Goal: Transaction & Acquisition: Purchase product/service

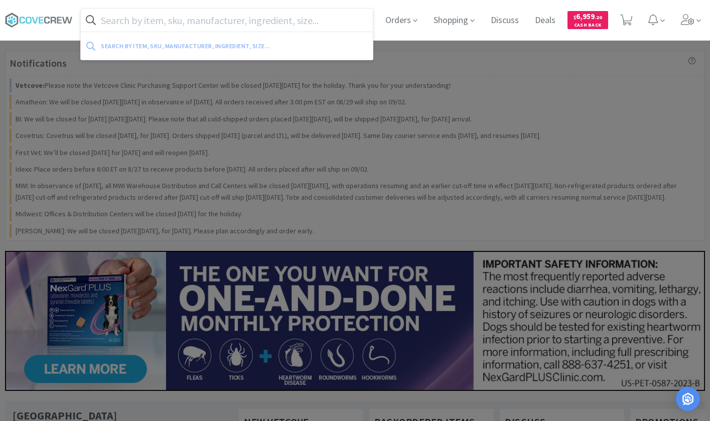
paste input "Pruina Pro Plan Puppy 6#"
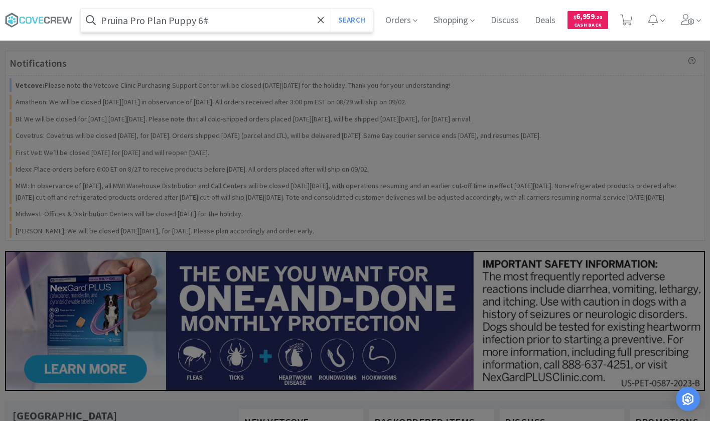
type input "Pruina Pro Plan Puppy 6#"
click at [331, 9] on button "Search" at bounding box center [352, 20] width 42 height 23
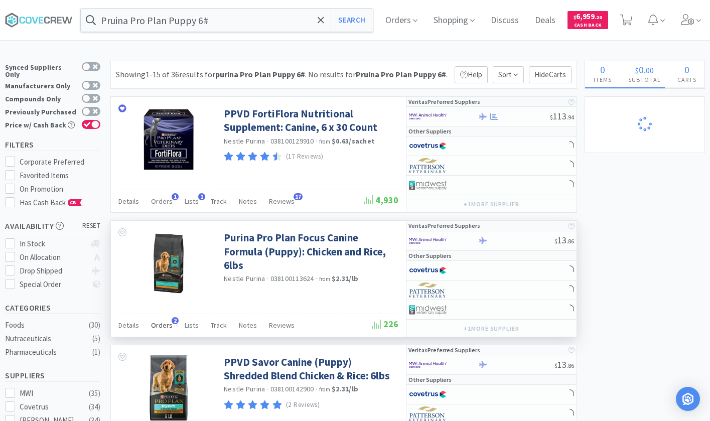
click at [159, 328] on span "Orders" at bounding box center [162, 325] width 22 height 9
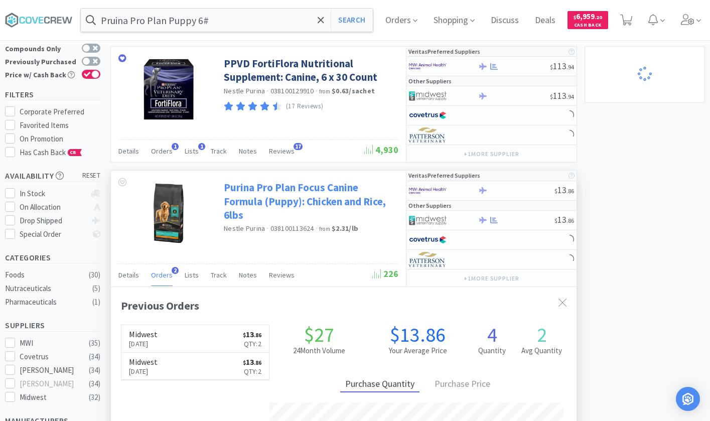
scroll to position [243, 466]
click at [265, 194] on link "Purina Pro Plan Focus Canine Formula (Puppy): Chicken and Rice, 6lbs" at bounding box center [310, 201] width 172 height 41
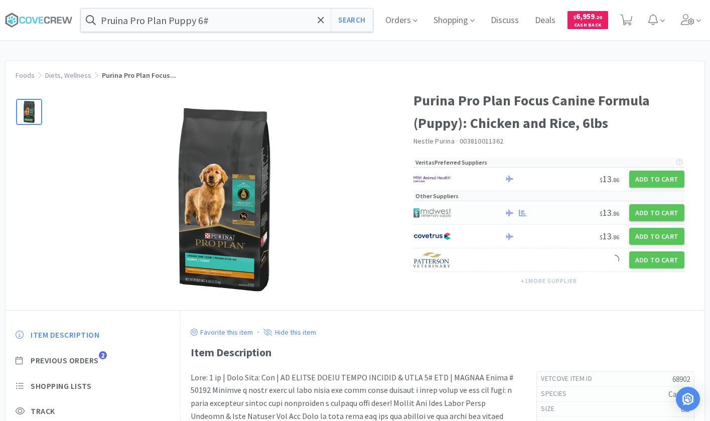
click at [443, 212] on img at bounding box center [433, 212] width 38 height 15
select select "1"
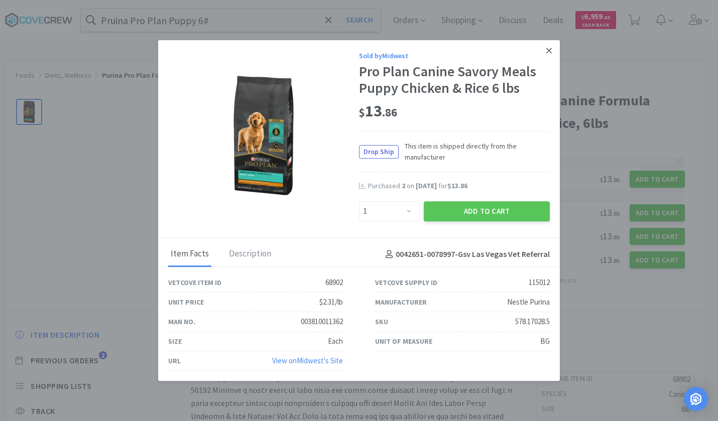
click at [552, 52] on link at bounding box center [549, 51] width 18 height 22
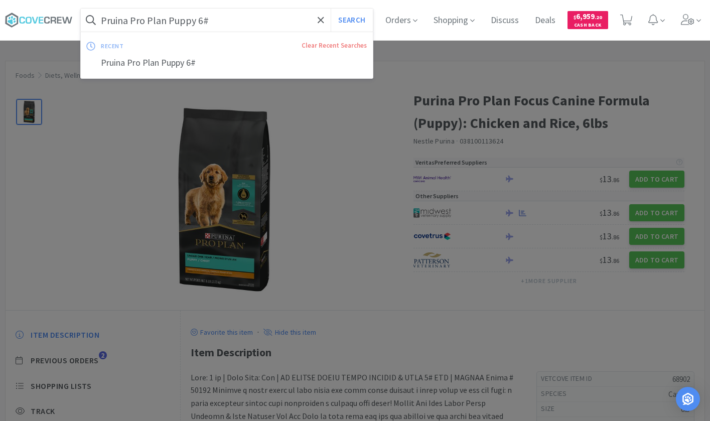
click at [222, 16] on input "Pruina Pro Plan Puppy 6#" at bounding box center [227, 20] width 292 height 23
click at [324, 22] on icon at bounding box center [321, 20] width 6 height 6
paste input "Prurina Pro Plan Kitten 7#"
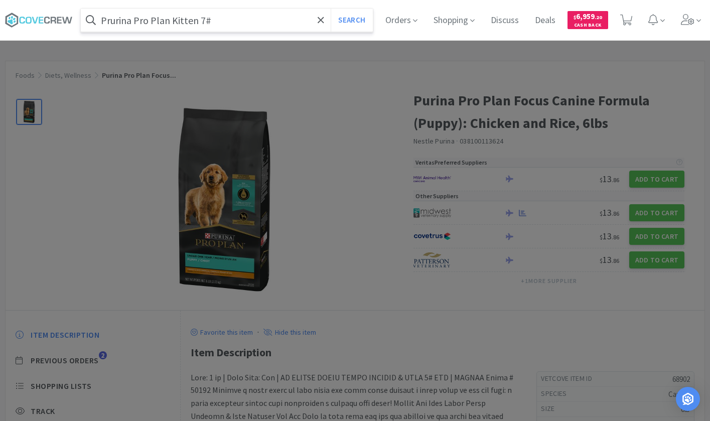
type input "Prurina Pro Plan Kitten 7#"
click at [331, 9] on button "Search" at bounding box center [352, 20] width 42 height 23
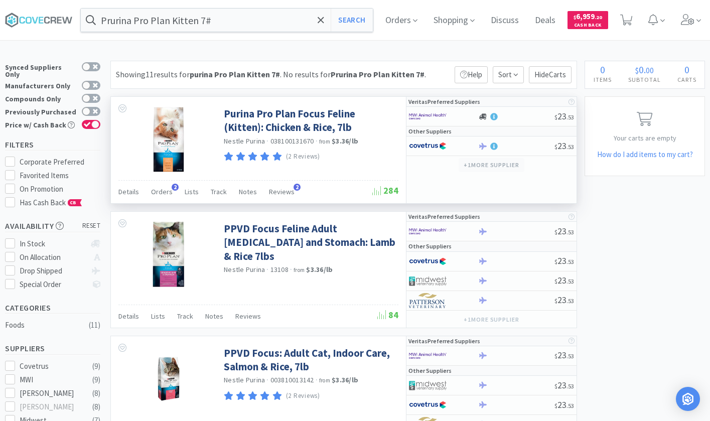
click at [477, 166] on button "+ 1 more supplier" at bounding box center [492, 165] width 66 height 14
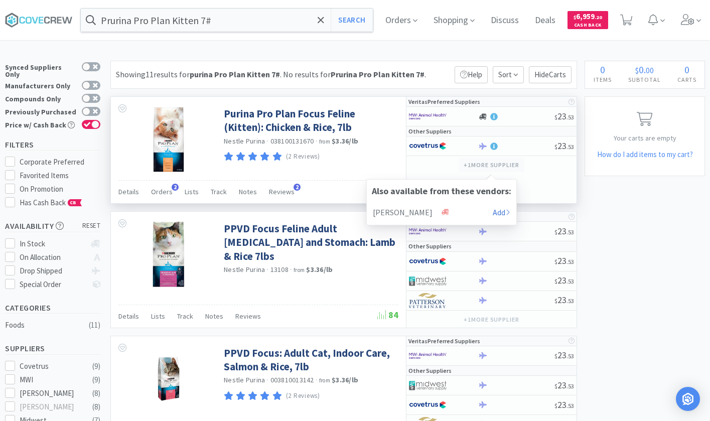
click at [477, 166] on button "+ 1 more supplier" at bounding box center [492, 165] width 66 height 14
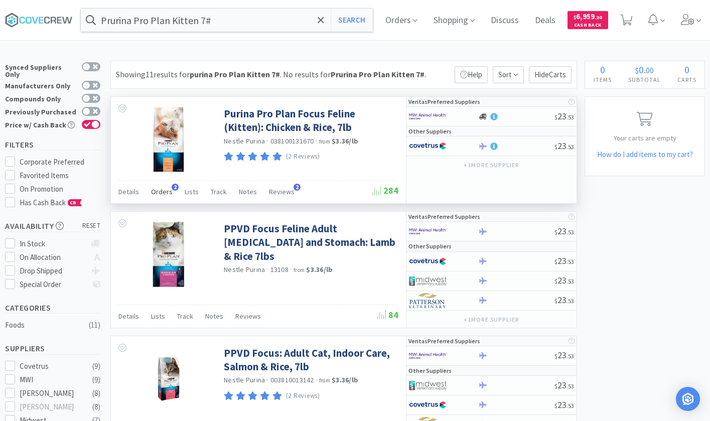
click at [162, 188] on span "Orders" at bounding box center [162, 191] width 22 height 9
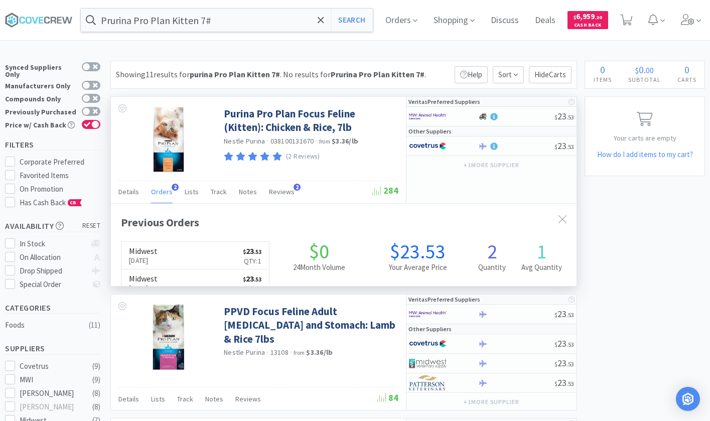
scroll to position [243, 466]
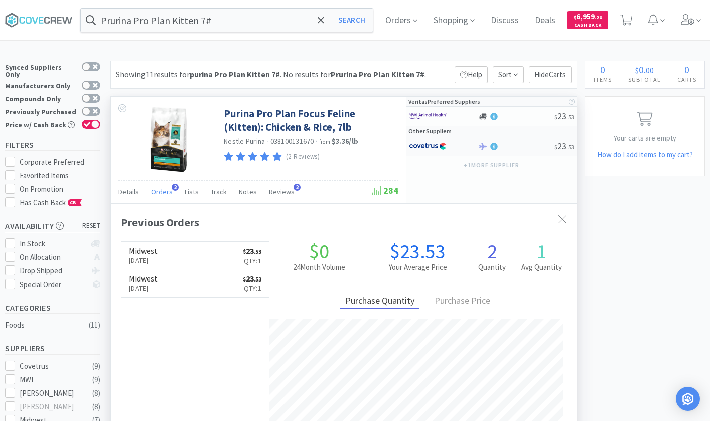
click at [471, 148] on div at bounding box center [443, 146] width 69 height 17
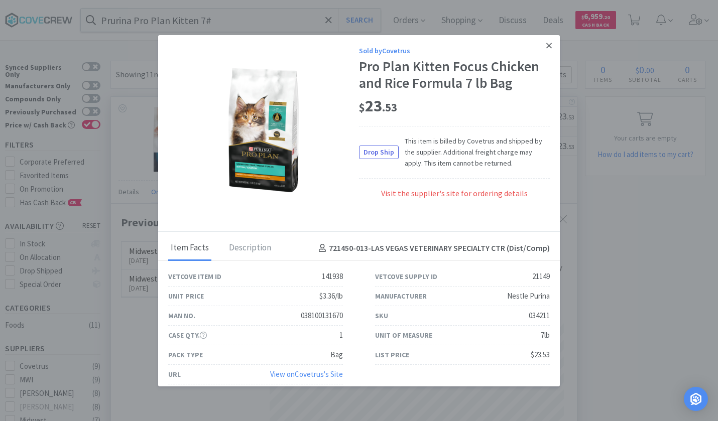
click at [546, 45] on icon at bounding box center [549, 45] width 6 height 9
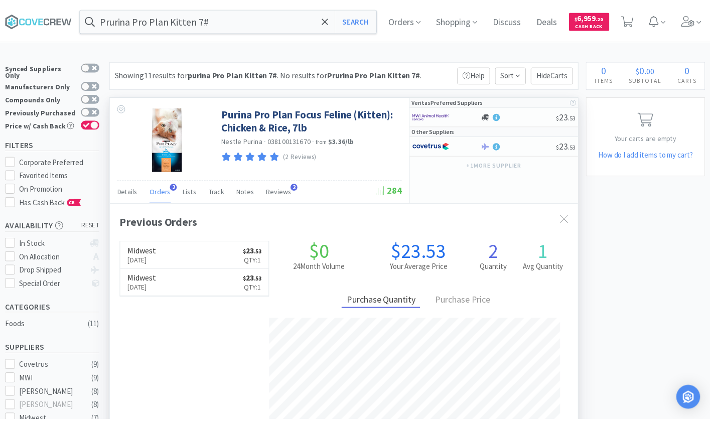
scroll to position [501599, 501376]
